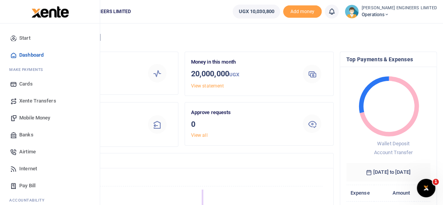
click at [35, 117] on span "Mobile Money" at bounding box center [34, 118] width 31 height 8
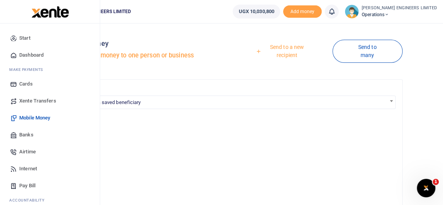
click at [34, 101] on span "Xente Transfers" at bounding box center [37, 101] width 37 height 8
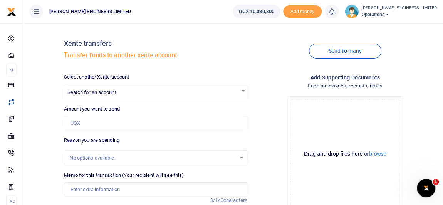
click at [105, 94] on span "Search for an account" at bounding box center [91, 92] width 49 height 6
click at [235, 28] on div "Xente transfers Transfer funds to another xente account Send to many Select ano…" at bounding box center [233, 140] width 420 height 235
click at [101, 91] on span "Search for an account" at bounding box center [91, 92] width 49 height 6
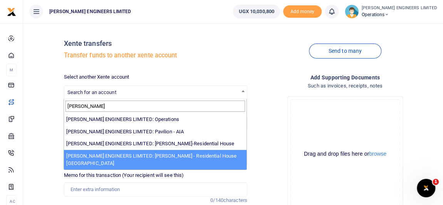
type input "spence"
select select "4051"
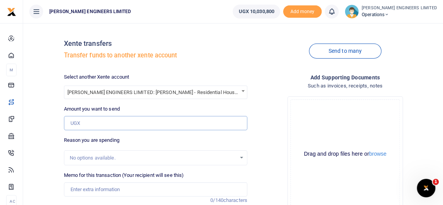
click at [81, 120] on input "Amount you want to send" at bounding box center [156, 123] width 184 height 15
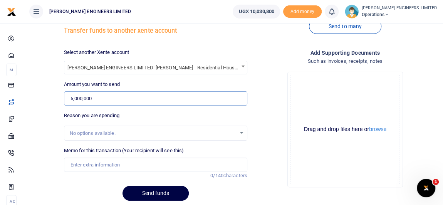
scroll to position [35, 0]
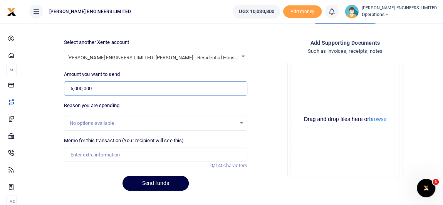
type input "5,000,000"
click at [83, 155] on input "Memo for this transaction (Your recipient will see this)" at bounding box center [156, 155] width 184 height 15
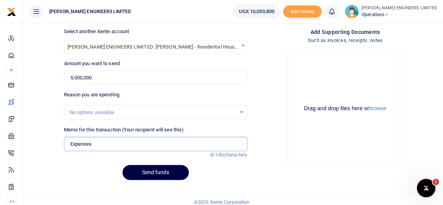
scroll to position [52, 0]
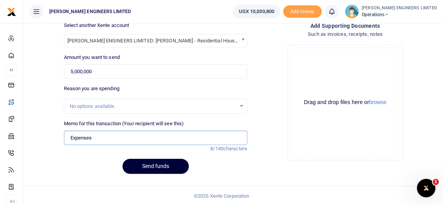
type input "Expenses"
click at [162, 168] on button "Send funds" at bounding box center [156, 166] width 66 height 15
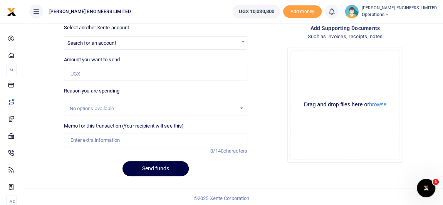
scroll to position [52, 0]
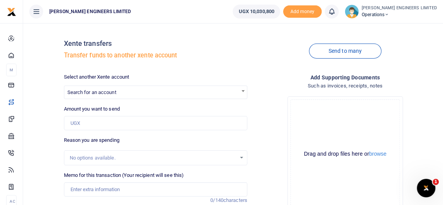
click at [336, 13] on icon at bounding box center [332, 11] width 8 height 8
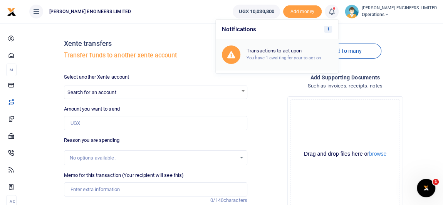
click at [298, 51] on h6 "Transactions to act upon" at bounding box center [290, 51] width 86 height 6
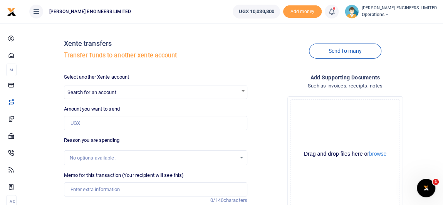
click at [336, 11] on icon at bounding box center [332, 11] width 8 height 8
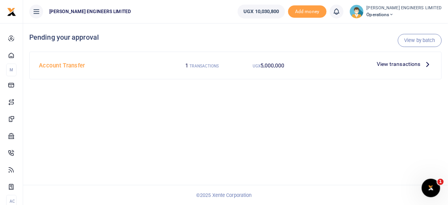
click at [275, 65] on span "5,000,000" at bounding box center [273, 65] width 24 height 6
click at [410, 62] on span "View transactions" at bounding box center [399, 64] width 44 height 8
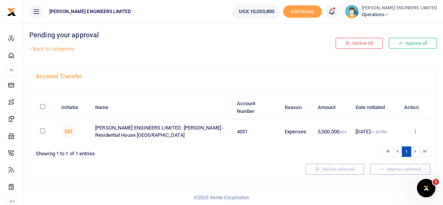
scroll to position [3, 0]
click at [41, 131] on input "checkbox" at bounding box center [42, 130] width 5 height 5
checkbox input "true"
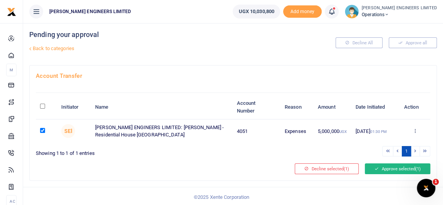
click at [396, 167] on button "Approve selected (1)" at bounding box center [398, 168] width 66 height 11
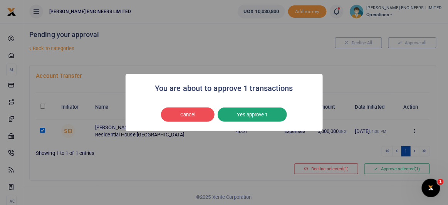
click at [260, 116] on button "Yes approve 1" at bounding box center [252, 115] width 69 height 15
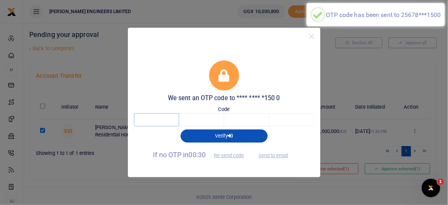
click at [157, 121] on input "text" at bounding box center [156, 119] width 45 height 13
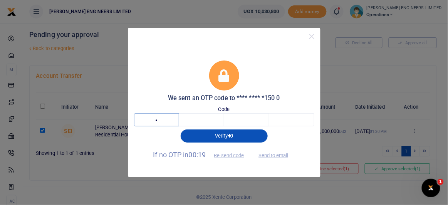
type input "1"
type input "4"
type input "8"
type input "5"
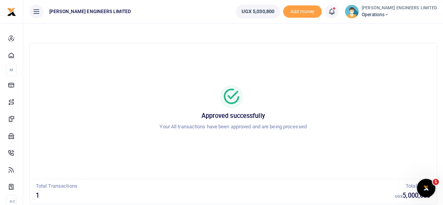
click at [389, 14] on icon at bounding box center [387, 14] width 5 height 5
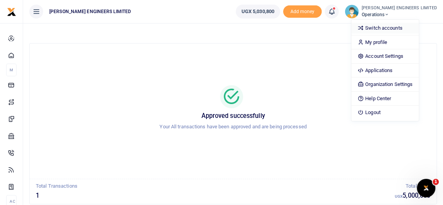
click at [400, 29] on link "Switch accounts" at bounding box center [385, 28] width 67 height 11
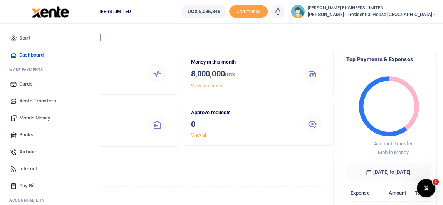
scroll to position [6, 5]
click at [27, 135] on span "Banks" at bounding box center [26, 135] width 14 height 8
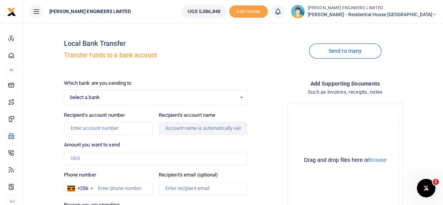
click at [105, 98] on span "Select a bank" at bounding box center [153, 98] width 167 height 8
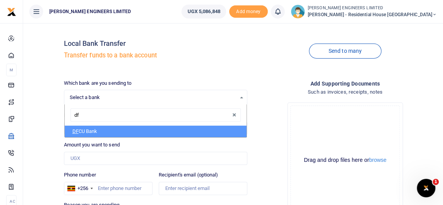
type input "dfc"
click at [94, 131] on li "DFC U Bank" at bounding box center [156, 132] width 182 height 12
select select "DFCU"
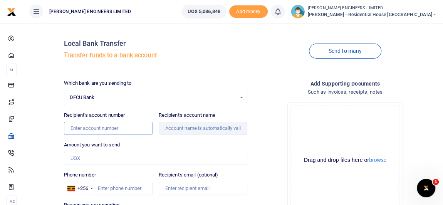
click at [87, 130] on input "Recipient's account number" at bounding box center [108, 128] width 89 height 13
type input "01411156346010"
click at [162, 143] on div "Amount you want to send Amount is required." at bounding box center [156, 153] width 184 height 24
click at [81, 158] on input "Amount you want to send" at bounding box center [156, 158] width 184 height 13
type input "[PERSON_NAME]"
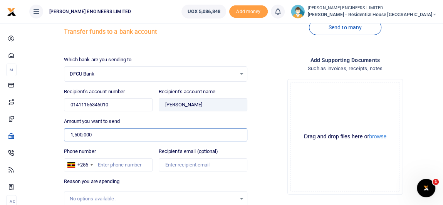
scroll to position [35, 0]
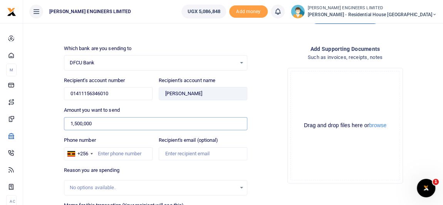
type input "1,500,000"
click at [99, 153] on input "Phone number" at bounding box center [108, 153] width 89 height 13
type input "0"
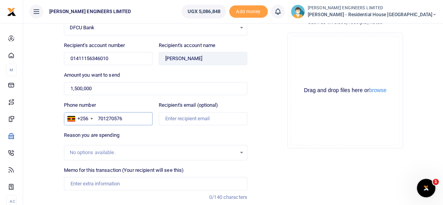
type input "701270576"
click at [78, 184] on input "Memo for this transaction (Your recipient will see this)" at bounding box center [156, 183] width 184 height 13
type input "P"
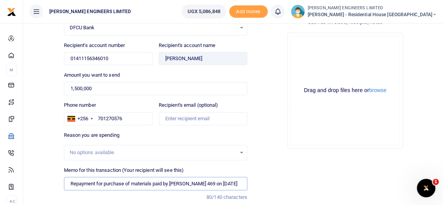
scroll to position [0, 14]
click at [216, 182] on input "Repayment for purchase of materials paid by Albert Receipt 469 on 25 august 2025" at bounding box center [156, 183] width 184 height 13
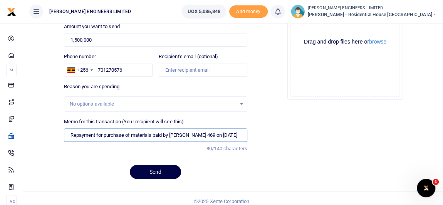
scroll to position [122, 0]
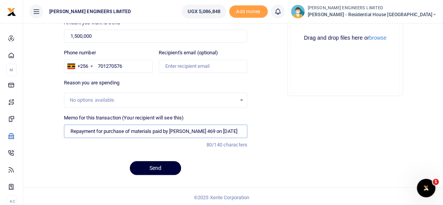
type input "Repayment for purchase of materials paid by Albert Receipt 469 on 25 August 2025"
click at [160, 167] on button "Send" at bounding box center [155, 168] width 51 height 14
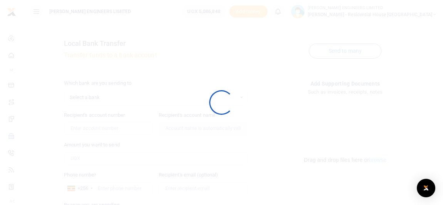
scroll to position [122, 0]
select select
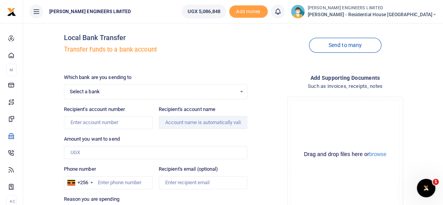
scroll to position [0, 0]
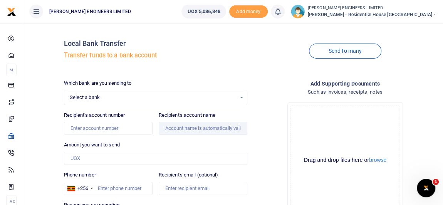
click at [282, 13] on icon at bounding box center [278, 11] width 8 height 8
click at [434, 13] on icon at bounding box center [435, 14] width 5 height 5
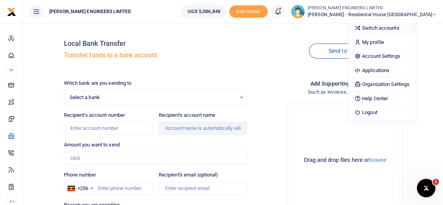
click at [403, 25] on link "Switch accounts" at bounding box center [382, 28] width 67 height 11
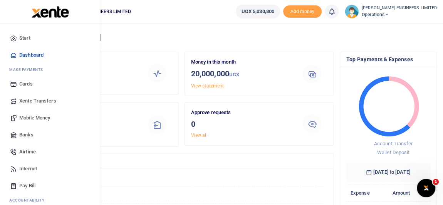
scroll to position [6, 5]
click at [36, 101] on span "Xente Transfers" at bounding box center [37, 101] width 37 height 8
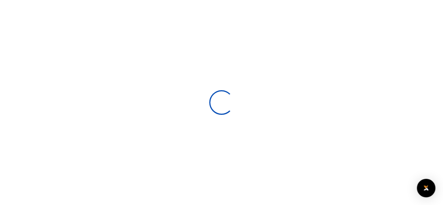
select select
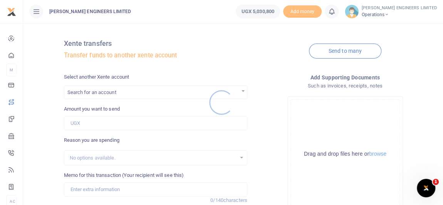
click at [86, 92] on div at bounding box center [221, 102] width 443 height 205
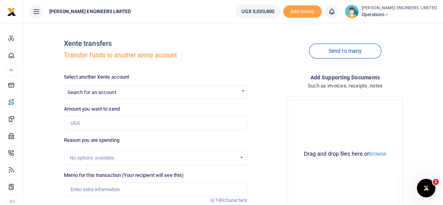
click at [86, 94] on span "Search for an account" at bounding box center [91, 92] width 49 height 6
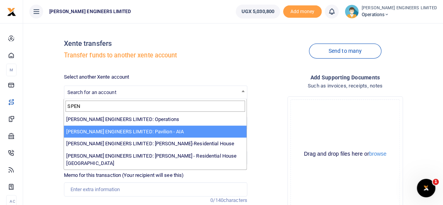
type input "SPEN"
select select "4049"
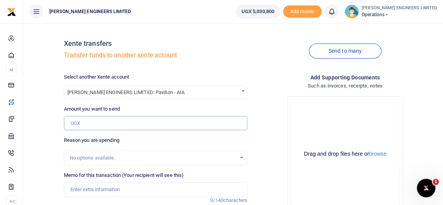
click at [86, 126] on input "Amount you want to send" at bounding box center [156, 123] width 184 height 15
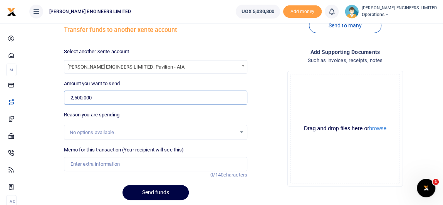
scroll to position [35, 0]
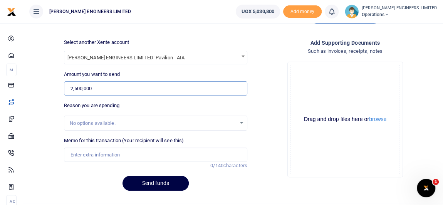
type input "2,500,000"
click at [83, 153] on input "Memo for this transaction (Your recipient will see this)" at bounding box center [156, 155] width 184 height 15
type input "e"
type input "Expenses"
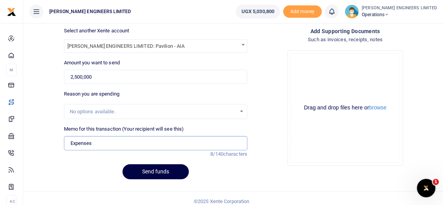
scroll to position [52, 0]
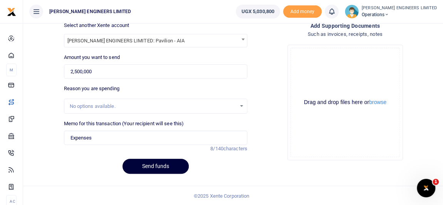
click at [168, 164] on button "Send funds" at bounding box center [156, 166] width 66 height 15
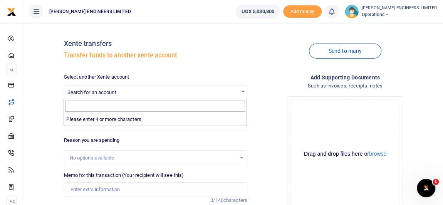
click at [84, 92] on span "Search for an account" at bounding box center [91, 92] width 49 height 6
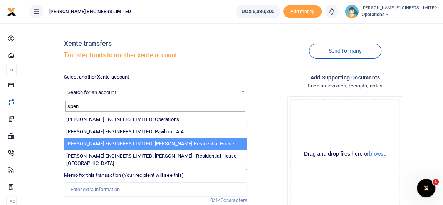
type input "spen"
select select "4050"
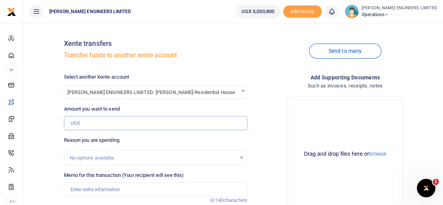
click at [79, 124] on input "Amount you want to send" at bounding box center [156, 123] width 184 height 15
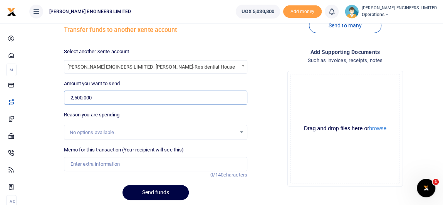
scroll to position [52, 0]
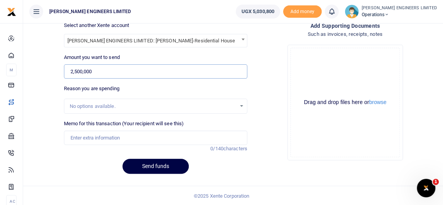
type input "2,500,000"
click at [84, 135] on input "Memo for this transaction (Your recipient will see this)" at bounding box center [156, 138] width 184 height 15
type input "Expenses"
click at [165, 167] on button "Send funds" at bounding box center [156, 166] width 66 height 15
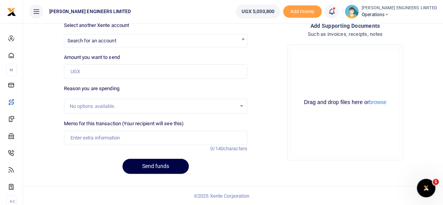
click at [389, 15] on icon at bounding box center [387, 14] width 5 height 5
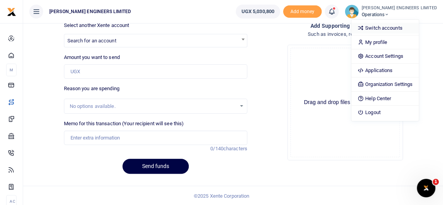
click at [398, 29] on link "Switch accounts" at bounding box center [385, 28] width 67 height 11
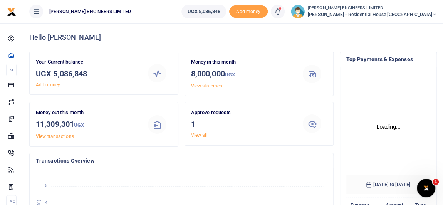
click at [282, 12] on icon at bounding box center [278, 11] width 8 height 8
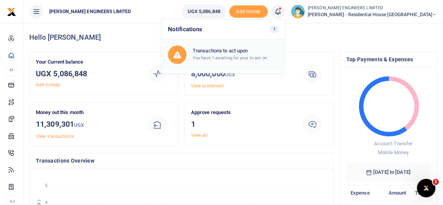
scroll to position [6, 5]
click at [263, 56] on small "You have 1 awaiting for your to act on" at bounding box center [230, 57] width 74 height 5
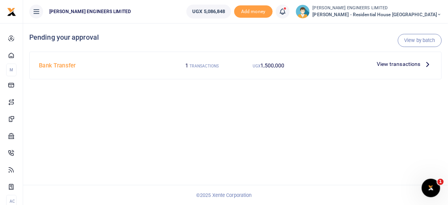
click at [389, 63] on span "View transactions" at bounding box center [399, 64] width 44 height 8
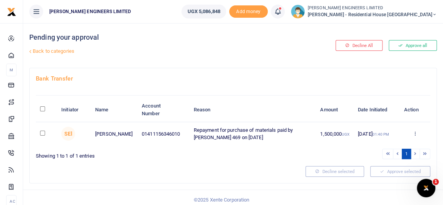
click at [44, 133] on input "checkbox" at bounding box center [42, 133] width 5 height 5
checkbox input "true"
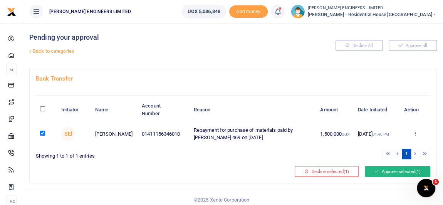
click at [390, 171] on button "Approve selected (1)" at bounding box center [398, 171] width 66 height 11
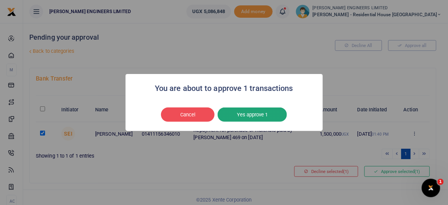
click at [253, 119] on button "Yes approve 1" at bounding box center [252, 115] width 69 height 15
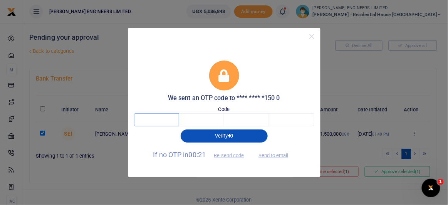
click at [163, 123] on input "text" at bounding box center [156, 119] width 45 height 13
type input "3"
type input "8"
type input "9"
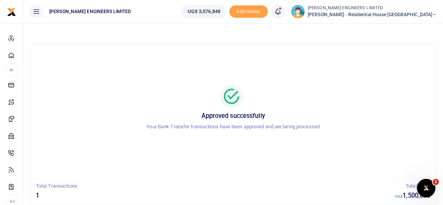
click at [435, 14] on icon at bounding box center [435, 14] width 5 height 5
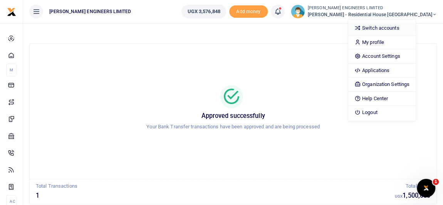
click at [401, 27] on link "Switch accounts" at bounding box center [382, 28] width 67 height 11
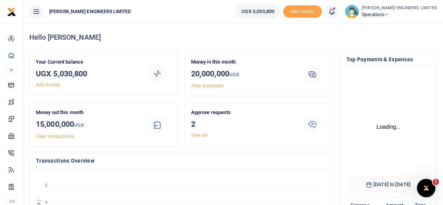
click at [339, 17] on link at bounding box center [332, 12] width 14 height 14
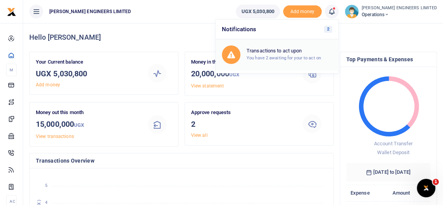
scroll to position [6, 5]
click at [307, 57] on small "You have 2 awaiting for your to act on" at bounding box center [284, 57] width 74 height 5
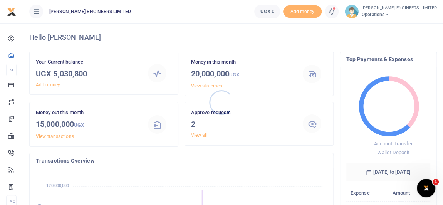
click at [347, 12] on div at bounding box center [221, 102] width 443 height 205
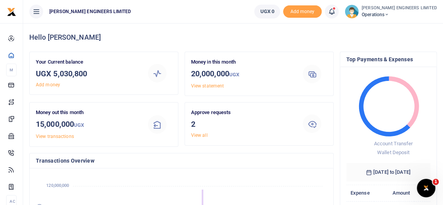
click at [336, 13] on icon at bounding box center [332, 11] width 8 height 8
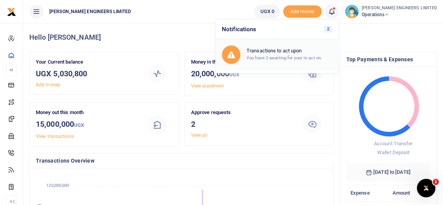
click at [307, 56] on small "You have 2 awaiting for your to act on" at bounding box center [284, 57] width 74 height 5
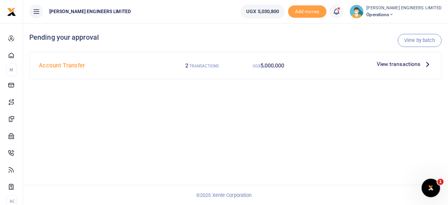
click at [394, 64] on span "View transactions" at bounding box center [399, 64] width 44 height 8
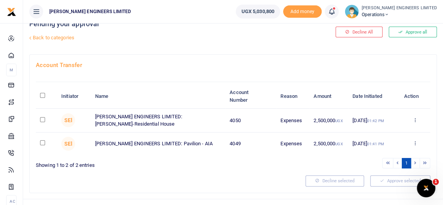
scroll to position [27, 0]
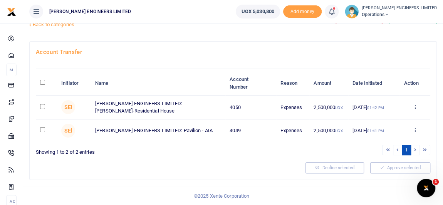
click at [43, 107] on input "checkbox" at bounding box center [42, 106] width 5 height 5
checkbox input "true"
click at [43, 130] on input "checkbox" at bounding box center [42, 129] width 5 height 5
checkbox input "true"
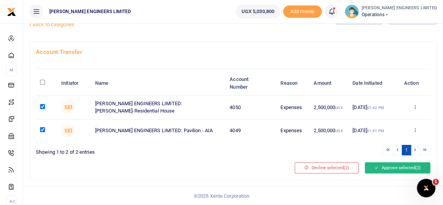
click at [393, 169] on button "Approve selected (2)" at bounding box center [398, 167] width 66 height 11
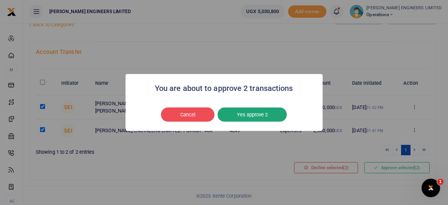
click at [251, 118] on button "Yes approve 2" at bounding box center [252, 115] width 69 height 15
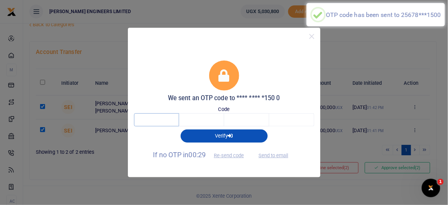
click at [161, 121] on input "text" at bounding box center [156, 119] width 45 height 13
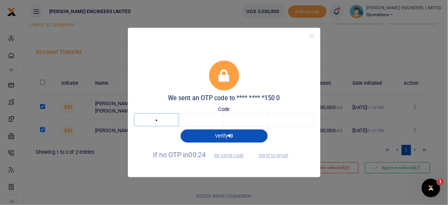
type input "3"
type input "2"
type input "8"
type input "5"
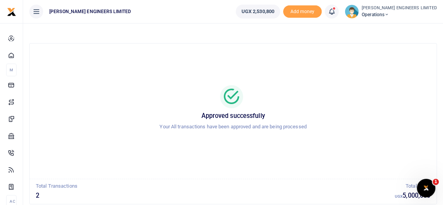
click at [389, 14] on icon at bounding box center [387, 14] width 5 height 5
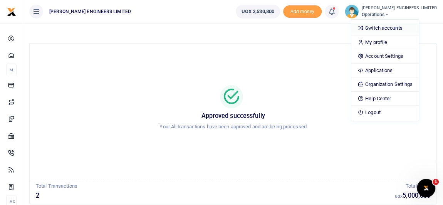
click at [402, 27] on link "Switch accounts" at bounding box center [385, 28] width 67 height 11
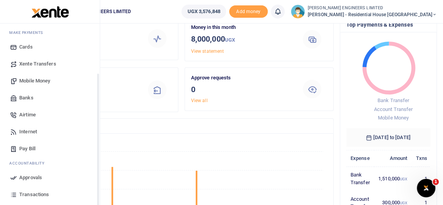
scroll to position [70, 0]
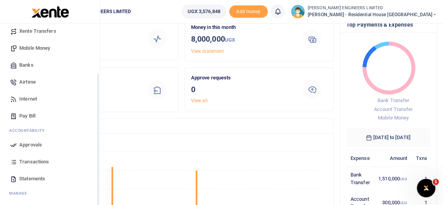
click at [34, 160] on span "Transactions" at bounding box center [34, 162] width 30 height 8
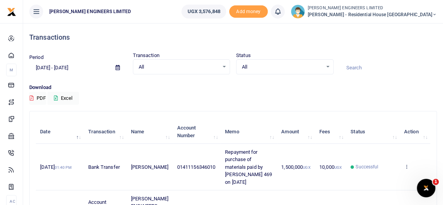
click at [435, 14] on icon at bounding box center [435, 14] width 5 height 5
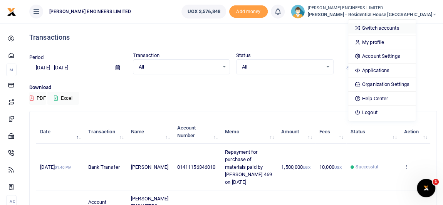
click at [407, 25] on link "Switch accounts" at bounding box center [382, 28] width 67 height 11
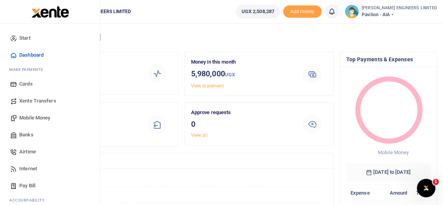
scroll to position [6, 5]
click at [36, 101] on span "Xente Transfers" at bounding box center [37, 101] width 37 height 8
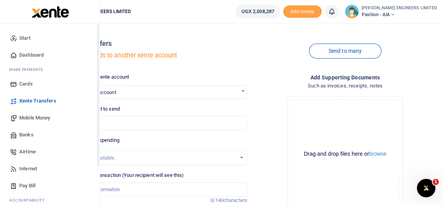
click at [29, 135] on span "Banks" at bounding box center [26, 135] width 14 height 8
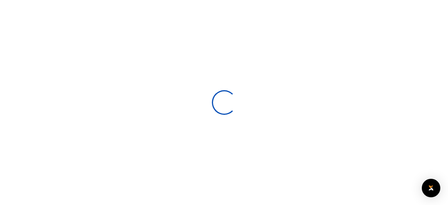
select select
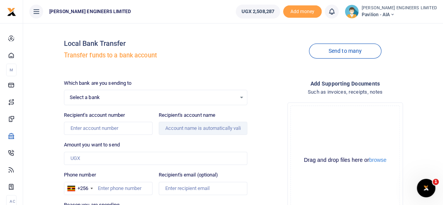
click at [90, 99] on div "Select a bank Select an option..." at bounding box center [155, 97] width 183 height 8
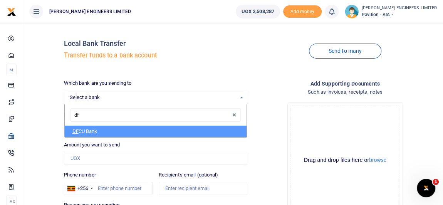
type input "dfc"
click at [97, 131] on li "DFC U Bank" at bounding box center [156, 132] width 182 height 12
select select "DFCU"
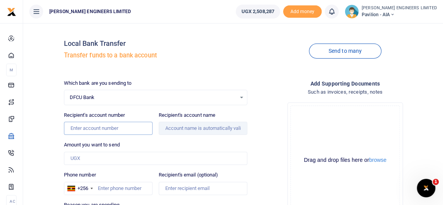
click at [95, 130] on input "Recipient's account number" at bounding box center [108, 128] width 89 height 13
type input "01411156346010"
click at [180, 131] on input "Recipient's account name" at bounding box center [203, 128] width 89 height 13
type input "Albert Ahimbisibwe"
click at [84, 159] on input "Amount you want to send" at bounding box center [156, 158] width 184 height 13
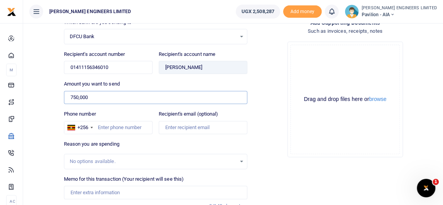
scroll to position [70, 0]
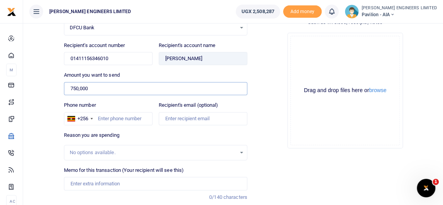
type input "750,000"
click at [104, 118] on input "Phone number" at bounding box center [108, 118] width 89 height 13
type input "701270576"
click at [81, 182] on input "Memo for this transaction (Your recipient will see this)" at bounding box center [156, 183] width 184 height 13
type input "P"
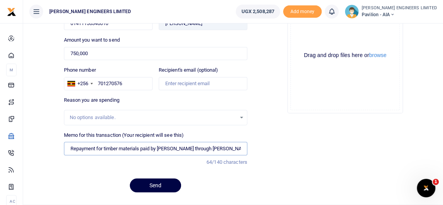
scroll to position [122, 0]
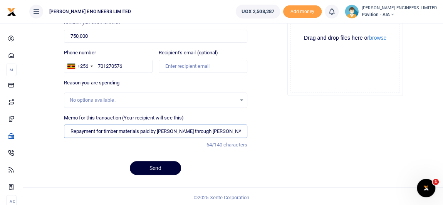
type input "Repayment for timber materials paid by Albert through YONA ARIHO"
click at [167, 165] on button "Send" at bounding box center [155, 168] width 51 height 14
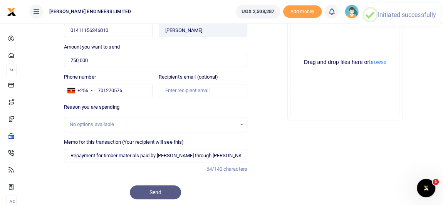
scroll to position [87, 0]
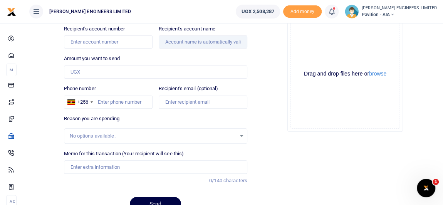
click at [336, 15] on icon at bounding box center [332, 11] width 8 height 8
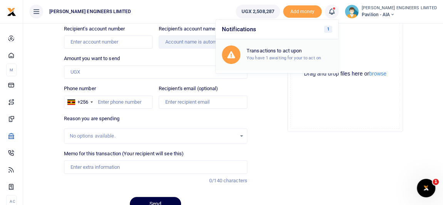
click at [312, 51] on h6 "Transactions to act upon" at bounding box center [290, 51] width 86 height 6
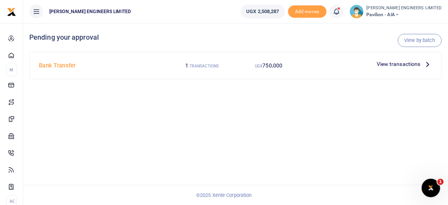
click at [393, 65] on span "View transactions" at bounding box center [399, 64] width 44 height 8
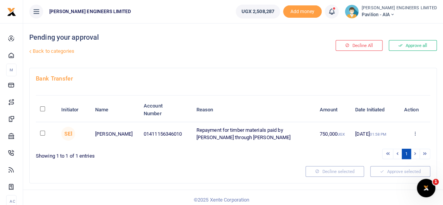
click at [41, 133] on input "checkbox" at bounding box center [42, 133] width 5 height 5
checkbox input "true"
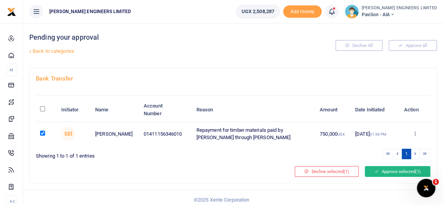
click at [388, 172] on button "Approve selected (1)" at bounding box center [398, 171] width 66 height 11
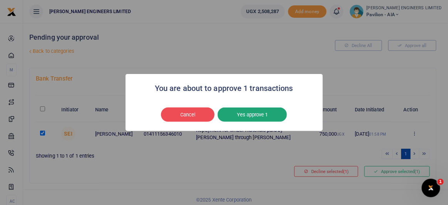
click at [253, 115] on button "Yes approve 1" at bounding box center [252, 115] width 69 height 15
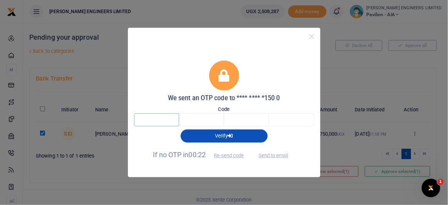
click at [163, 120] on input "text" at bounding box center [156, 119] width 45 height 13
type input "2"
type input "4"
type input "0"
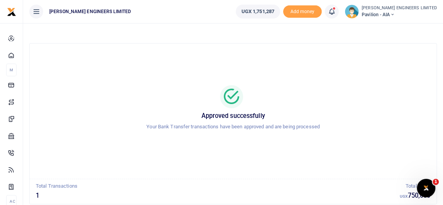
click at [336, 14] on icon at bounding box center [332, 11] width 8 height 8
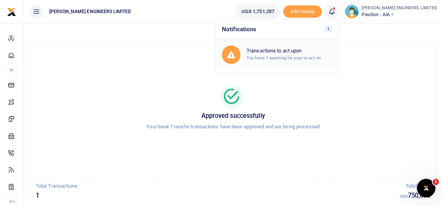
click at [304, 57] on small "You have 1 awaiting for your to act on" at bounding box center [284, 57] width 74 height 5
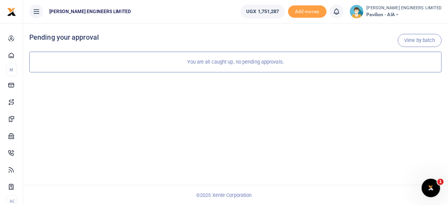
click at [376, 118] on div "View by batch Pending your approval You are all caught up, no pending approvals." at bounding box center [235, 114] width 425 height 182
click at [400, 14] on icon at bounding box center [397, 14] width 5 height 5
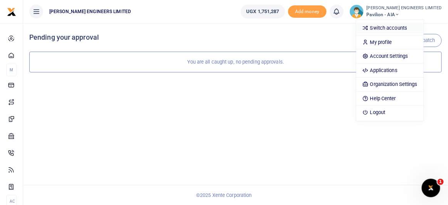
click at [408, 27] on link "Switch accounts" at bounding box center [390, 28] width 67 height 11
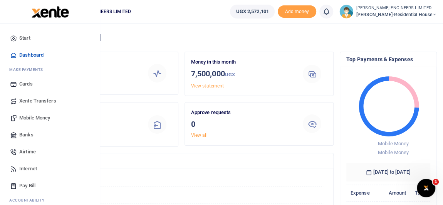
scroll to position [6, 5]
click at [31, 99] on span "Xente Transfers" at bounding box center [37, 101] width 37 height 8
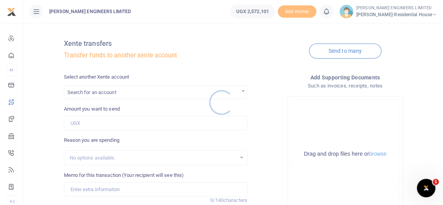
click at [83, 92] on div at bounding box center [221, 102] width 443 height 205
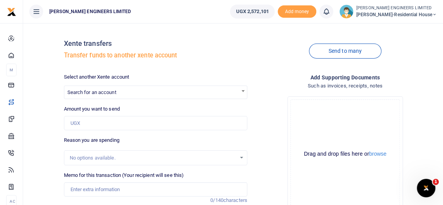
click at [88, 93] on div at bounding box center [221, 102] width 443 height 205
click at [93, 94] on span "Search for an account" at bounding box center [91, 92] width 49 height 6
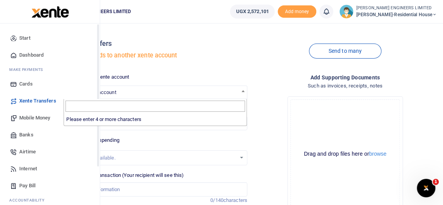
click at [27, 134] on span "Banks" at bounding box center [26, 135] width 14 height 8
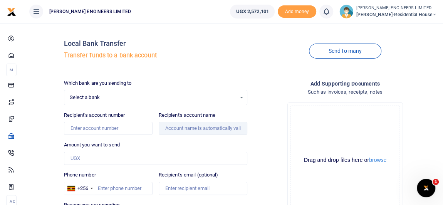
click at [83, 99] on div at bounding box center [221, 102] width 443 height 205
click at [83, 99] on span "Select a bank" at bounding box center [153, 98] width 167 height 8
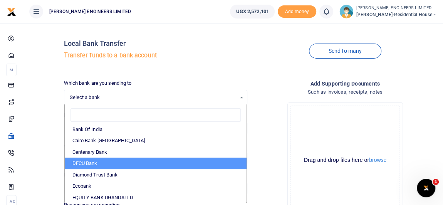
scroll to position [70, 0]
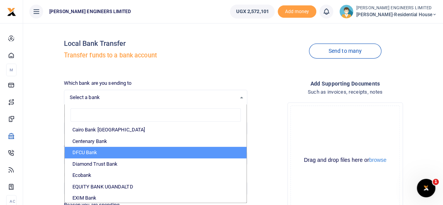
click at [88, 150] on li "DFCU Bank" at bounding box center [156, 153] width 182 height 12
select select "DFCU"
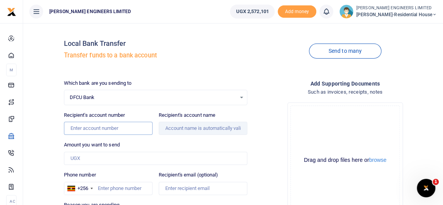
click at [81, 130] on input "Recipient's account number" at bounding box center [108, 128] width 89 height 13
type input "01411156346010"
click at [83, 159] on input "Amount you want to send" at bounding box center [156, 158] width 184 height 13
type input "2,000,000"
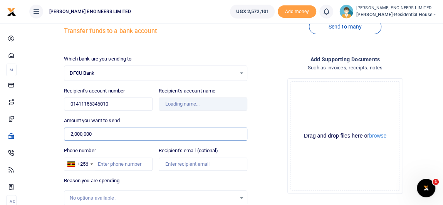
scroll to position [35, 0]
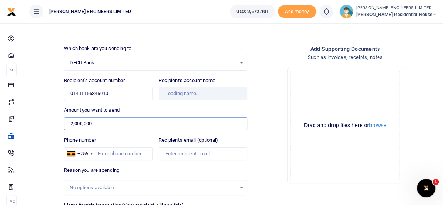
type input "Albert Ahimbisibwe"
type input "2,000,000"
drag, startPoint x: 95, startPoint y: 152, endPoint x: 126, endPoint y: 163, distance: 32.5
click at [96, 153] on input "Phone number" at bounding box center [108, 153] width 89 height 13
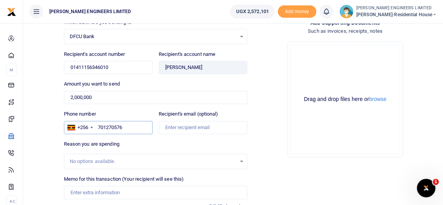
scroll to position [70, 0]
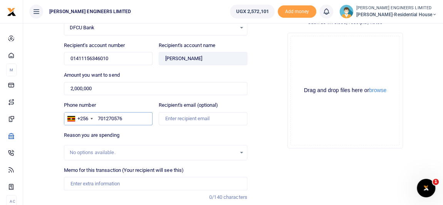
type input "701270576"
click at [78, 180] on input "Memo for this transaction (Your recipient will see this)" at bounding box center [156, 183] width 184 height 13
click at [72, 180] on input "Memo for this transaction (Your recipient will see this)" at bounding box center [156, 183] width 184 height 13
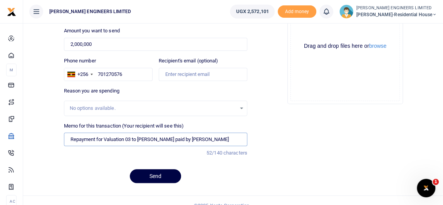
scroll to position [122, 0]
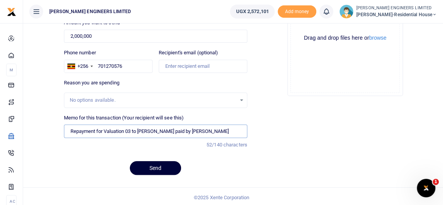
type input "Repayment for Valuation 03 to Abdulla paid by Albert"
click at [162, 166] on button "Send" at bounding box center [155, 168] width 51 height 14
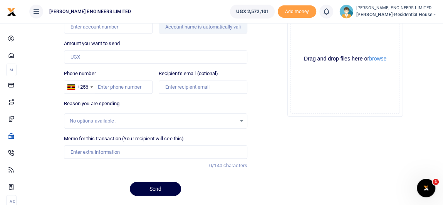
scroll to position [87, 0]
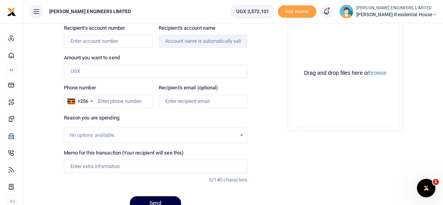
click at [330, 12] on icon at bounding box center [327, 11] width 8 height 8
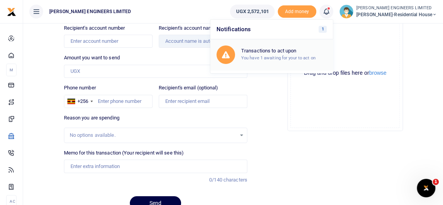
click at [298, 55] on small "You have 1 awaiting for your to act on" at bounding box center [278, 57] width 74 height 5
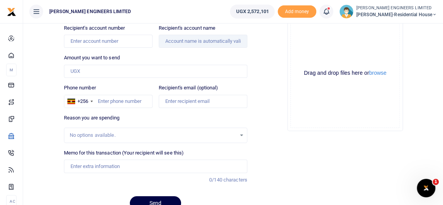
click at [330, 13] on icon at bounding box center [327, 11] width 8 height 8
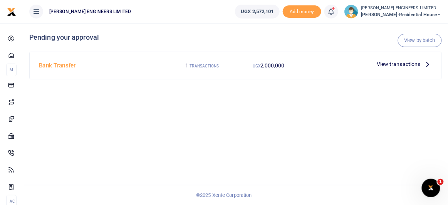
click at [397, 64] on span "View transactions" at bounding box center [399, 64] width 44 height 8
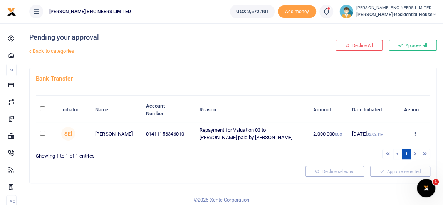
click at [43, 132] on input "checkbox" at bounding box center [42, 133] width 5 height 5
checkbox input "true"
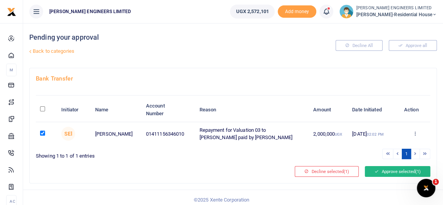
click at [399, 172] on button "Approve selected (1)" at bounding box center [398, 171] width 66 height 11
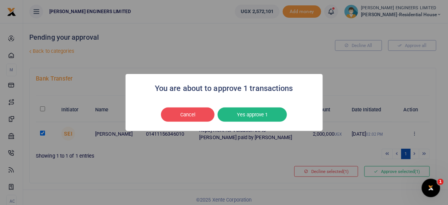
click at [356, 64] on div "You are about to approve 1 transactions × Cancel No Yes approve 1" at bounding box center [224, 102] width 448 height 205
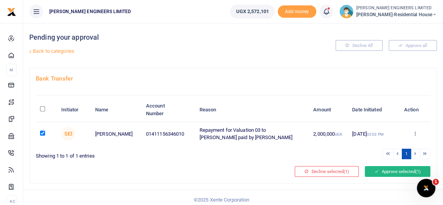
click at [383, 170] on button "Approve selected (1)" at bounding box center [398, 171] width 66 height 11
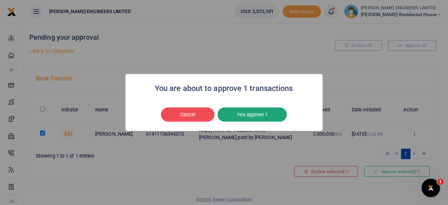
click at [249, 115] on button "Yes approve 1" at bounding box center [252, 115] width 69 height 15
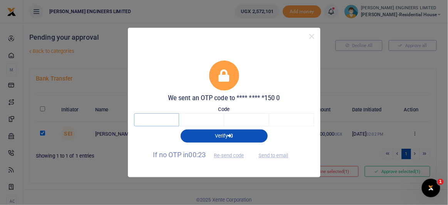
click at [161, 121] on input "text" at bounding box center [156, 119] width 45 height 13
click at [274, 154] on button "Send to email" at bounding box center [273, 155] width 43 height 13
click at [163, 118] on input "text" at bounding box center [156, 119] width 45 height 13
type input "2"
type input "3"
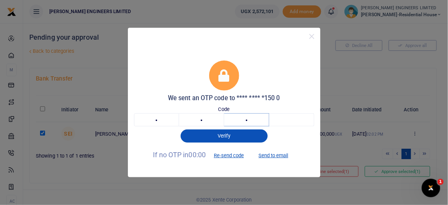
type input "9"
type input "1"
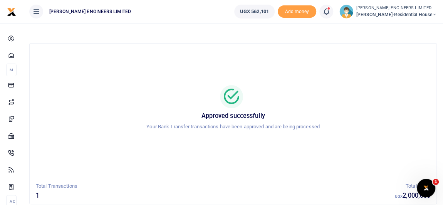
click at [330, 12] on icon at bounding box center [327, 11] width 8 height 8
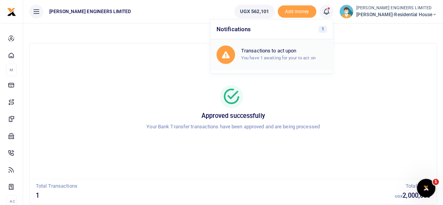
click at [293, 52] on h6 "Transactions to act upon" at bounding box center [284, 51] width 86 height 6
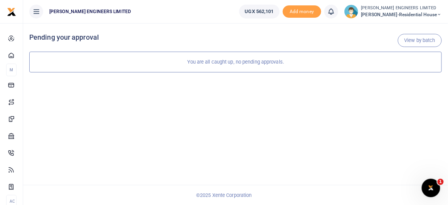
click at [440, 13] on icon at bounding box center [440, 14] width 5 height 5
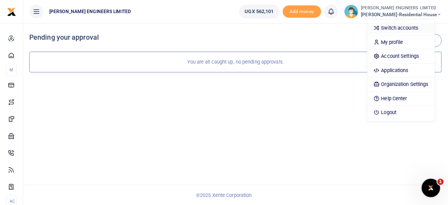
click at [415, 29] on link "Switch accounts" at bounding box center [401, 28] width 67 height 11
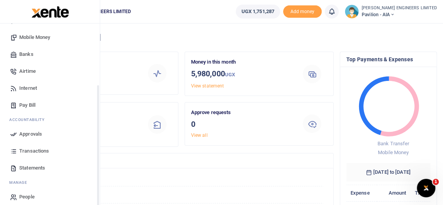
scroll to position [86, 0]
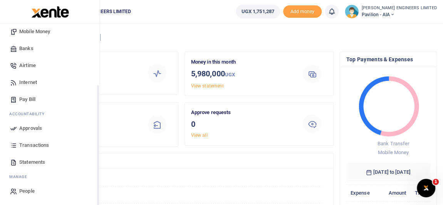
click at [41, 143] on span "Transactions" at bounding box center [34, 146] width 30 height 8
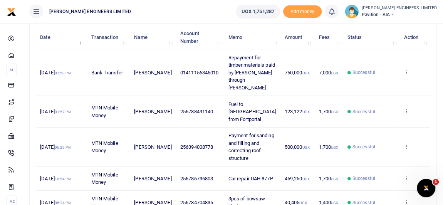
scroll to position [105, 0]
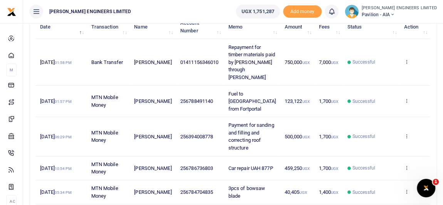
click at [395, 14] on icon at bounding box center [392, 14] width 5 height 5
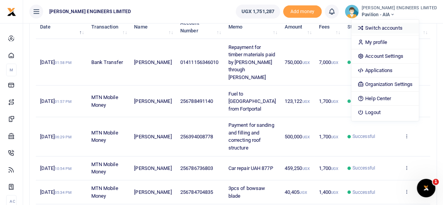
click at [405, 26] on link "Switch accounts" at bounding box center [385, 28] width 67 height 11
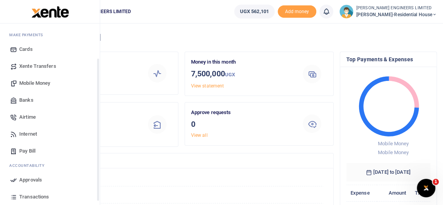
scroll to position [70, 0]
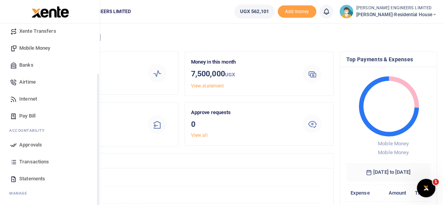
click at [33, 162] on span "Transactions" at bounding box center [34, 162] width 30 height 8
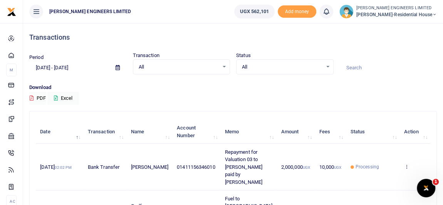
click at [361, 34] on h4 "Transactions" at bounding box center [233, 37] width 408 height 8
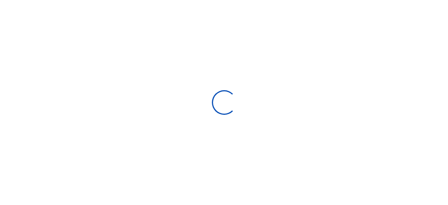
type input "[DATE] - [DATE]"
select select
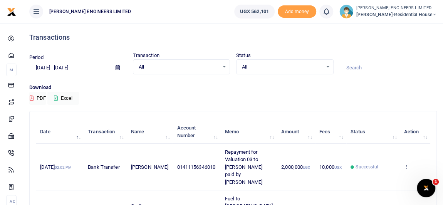
click at [127, 100] on div "Download PDF Excel" at bounding box center [233, 94] width 408 height 21
click at [435, 15] on icon at bounding box center [435, 14] width 5 height 5
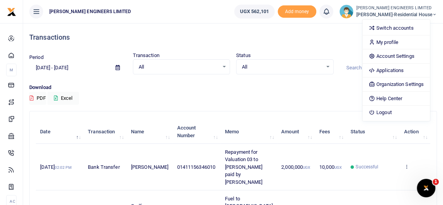
click at [321, 43] on div "Transactions" at bounding box center [233, 37] width 408 height 29
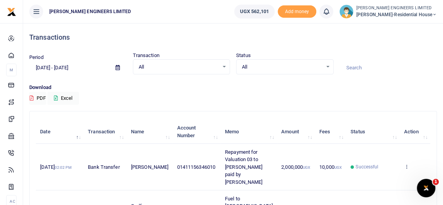
click at [434, 13] on icon at bounding box center [435, 14] width 5 height 5
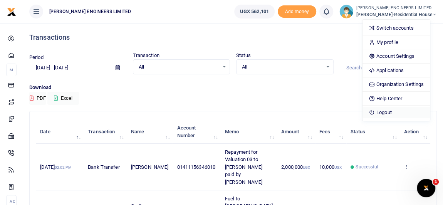
click at [397, 110] on link "Logout" at bounding box center [396, 112] width 67 height 11
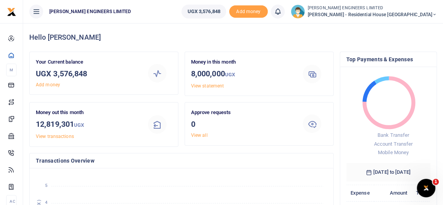
scroll to position [6, 5]
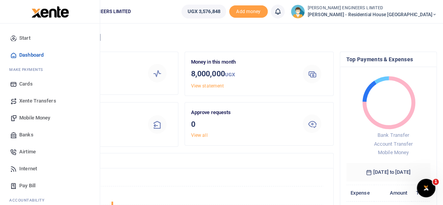
click at [34, 118] on span "Mobile Money" at bounding box center [34, 118] width 31 height 8
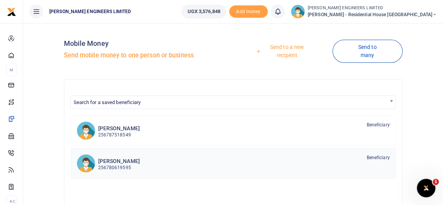
click at [115, 164] on p "256780619595" at bounding box center [119, 167] width 42 height 7
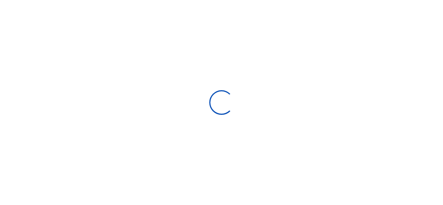
select select
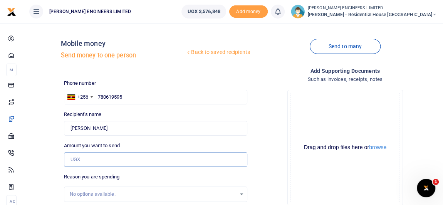
click at [76, 161] on input "Amount you want to send" at bounding box center [156, 159] width 184 height 15
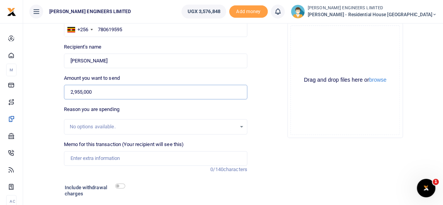
scroll to position [70, 0]
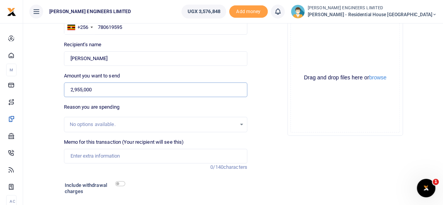
type input "2,955,000"
click at [76, 157] on input "Memo for this transaction (Your recipient will see this)" at bounding box center [156, 156] width 184 height 15
type input "Payment for valuation 08 to Deos team 2955000"
click at [121, 183] on input "checkbox" at bounding box center [120, 183] width 10 height 5
checkbox input "true"
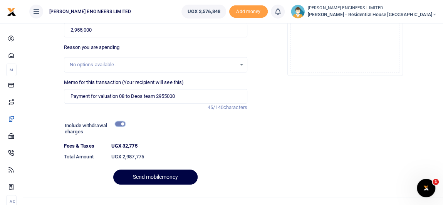
scroll to position [140, 0]
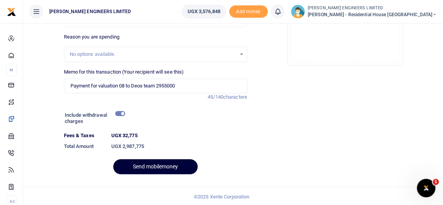
click at [157, 169] on button "Send mobilemoney" at bounding box center [155, 166] width 84 height 15
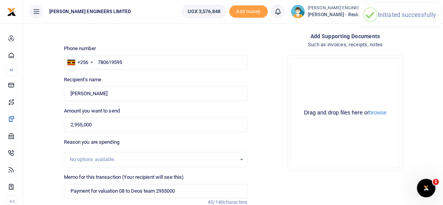
scroll to position [0, 0]
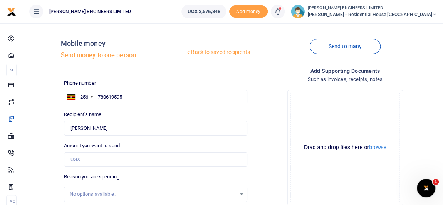
click at [282, 10] on icon at bounding box center [278, 11] width 8 height 8
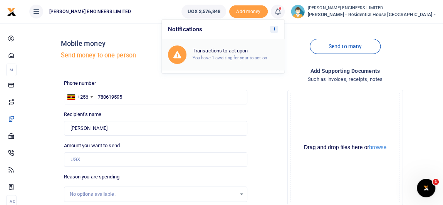
click at [259, 52] on h6 "Transactions to act upon" at bounding box center [236, 51] width 86 height 6
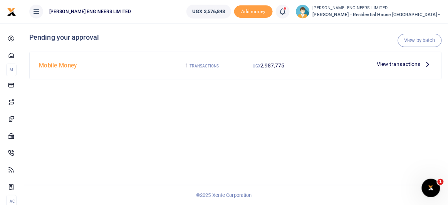
click at [390, 64] on span "View transactions" at bounding box center [399, 64] width 44 height 8
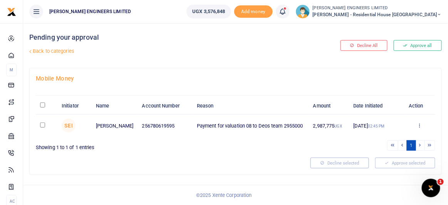
click at [41, 125] on input "checkbox" at bounding box center [42, 125] width 5 height 5
checkbox input "true"
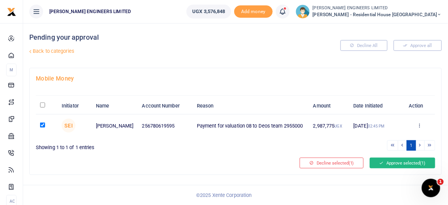
click at [394, 162] on button "Approve selected (1)" at bounding box center [403, 163] width 66 height 11
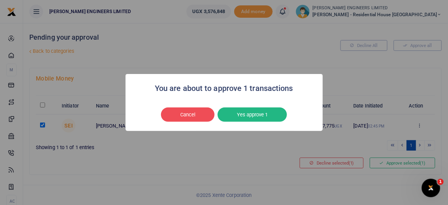
click at [254, 115] on button "Yes approve 1" at bounding box center [252, 115] width 69 height 15
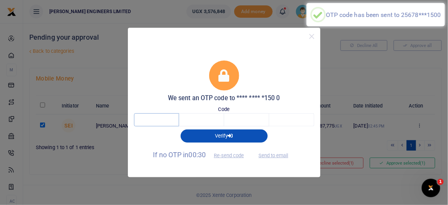
click at [162, 119] on input "text" at bounding box center [156, 119] width 45 height 13
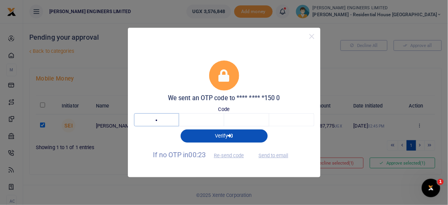
type input "2"
type input "9"
type input "3"
type input "0"
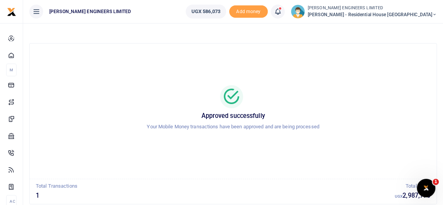
click at [435, 14] on icon at bounding box center [435, 14] width 5 height 5
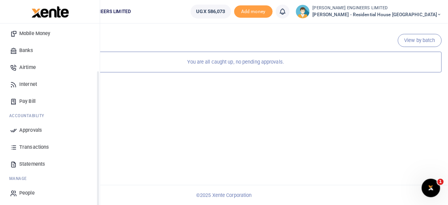
scroll to position [86, 0]
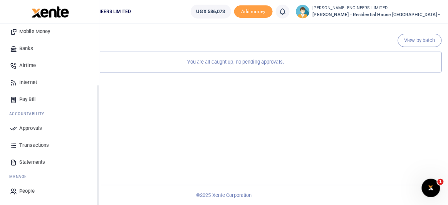
click at [36, 145] on span "Transactions" at bounding box center [34, 146] width 30 height 8
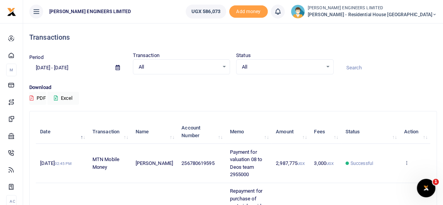
click at [435, 14] on icon at bounding box center [435, 14] width 5 height 5
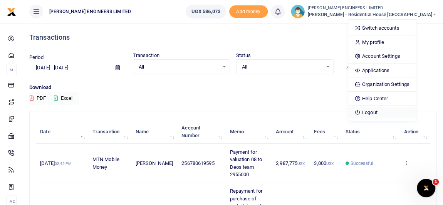
click at [395, 113] on link "Logout" at bounding box center [382, 112] width 67 height 11
